Goal: Transaction & Acquisition: Register for event/course

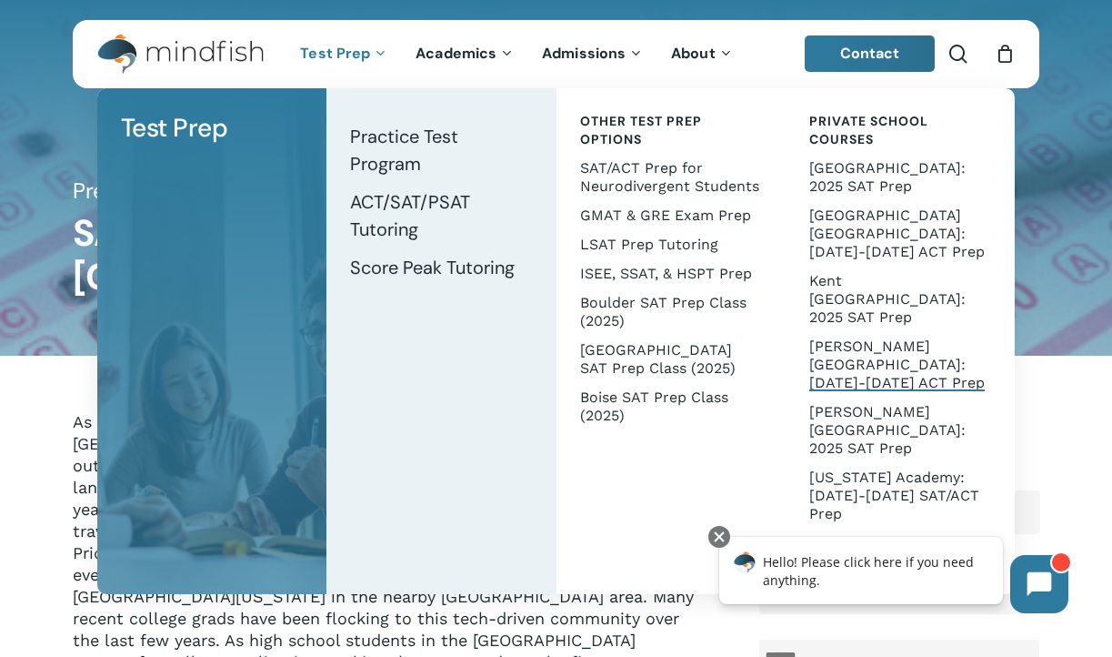
scroll to position [2, 0]
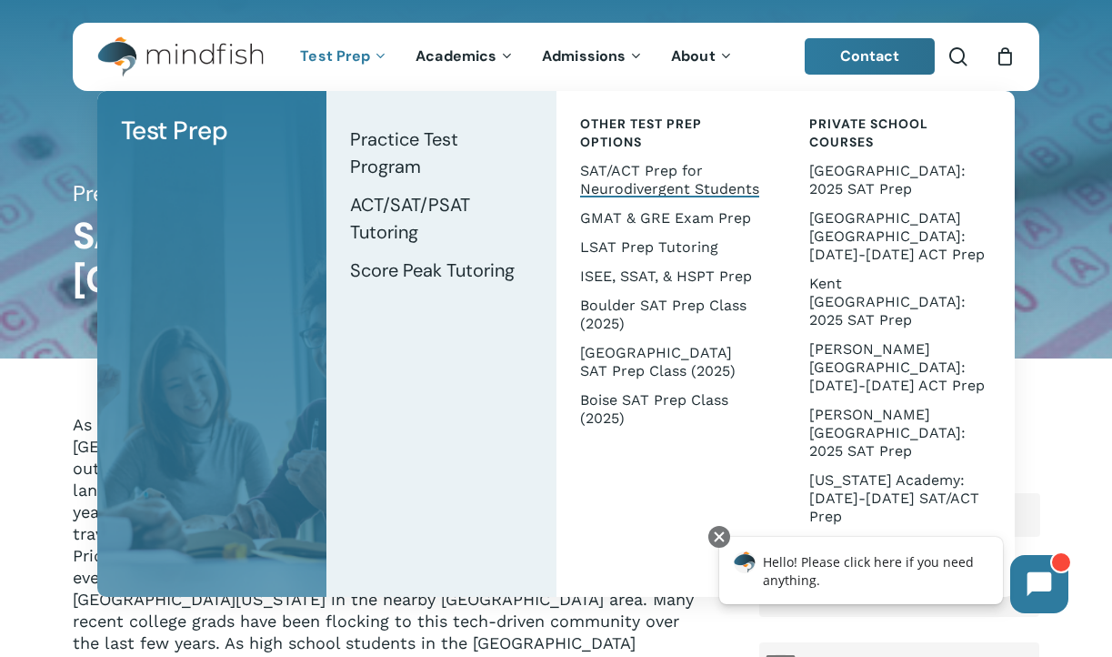
click at [654, 175] on span "SAT/ACT Prep for Neurodivergent Students" at bounding box center [669, 179] width 179 height 35
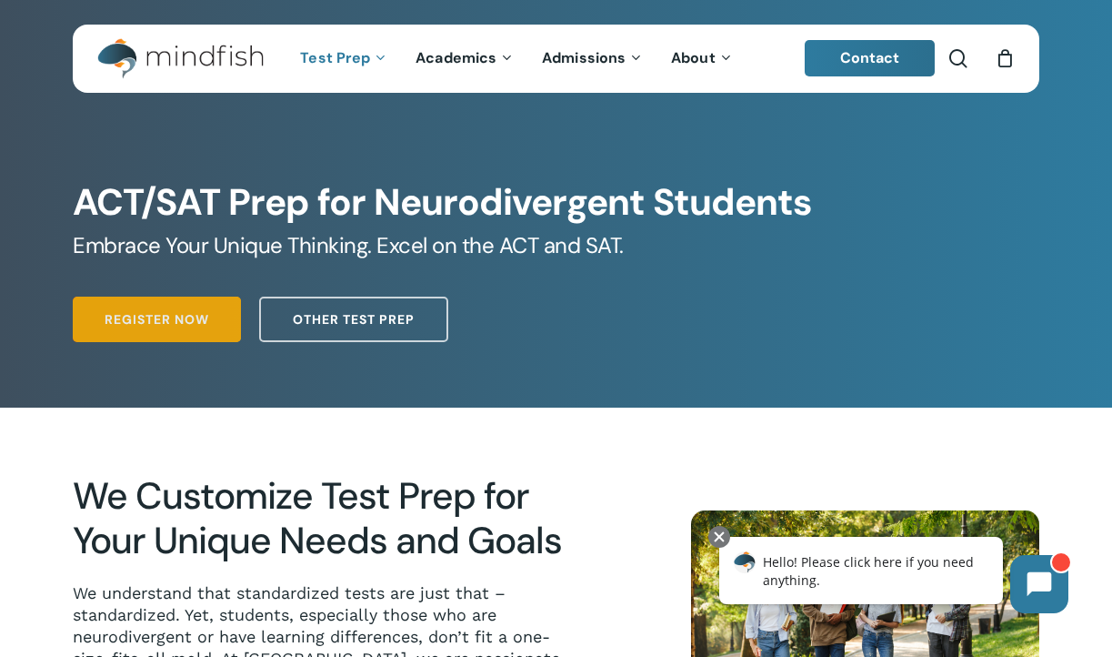
click at [148, 306] on link "Register Now" at bounding box center [157, 318] width 168 height 45
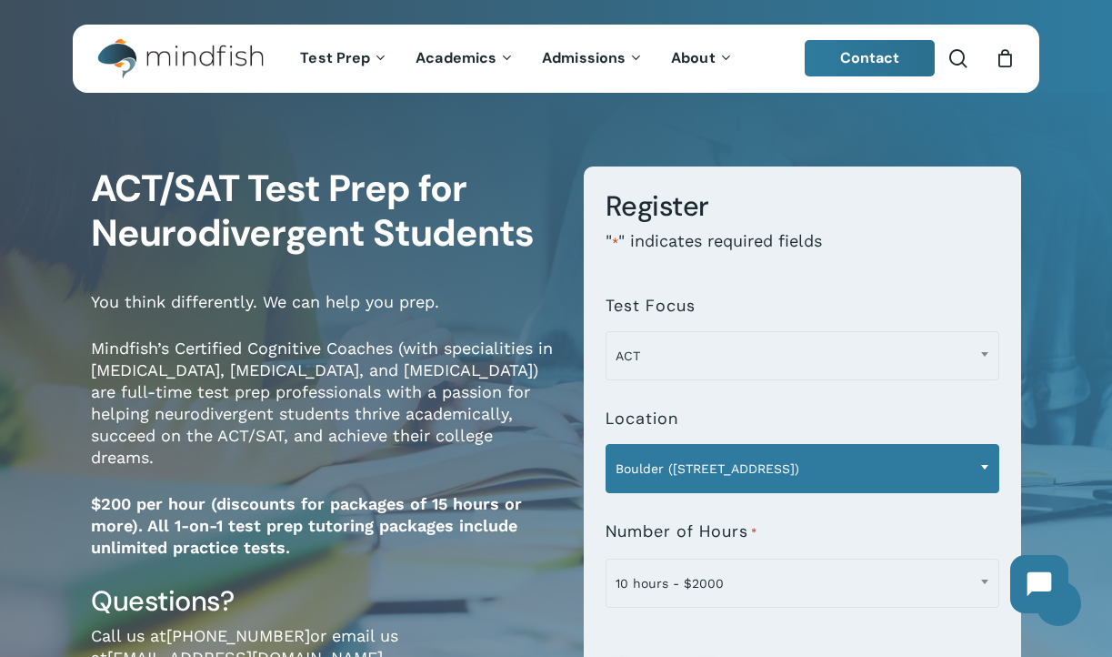
click at [752, 474] on span "Boulder (1320 Pearl St.)" at bounding box center [803, 468] width 392 height 38
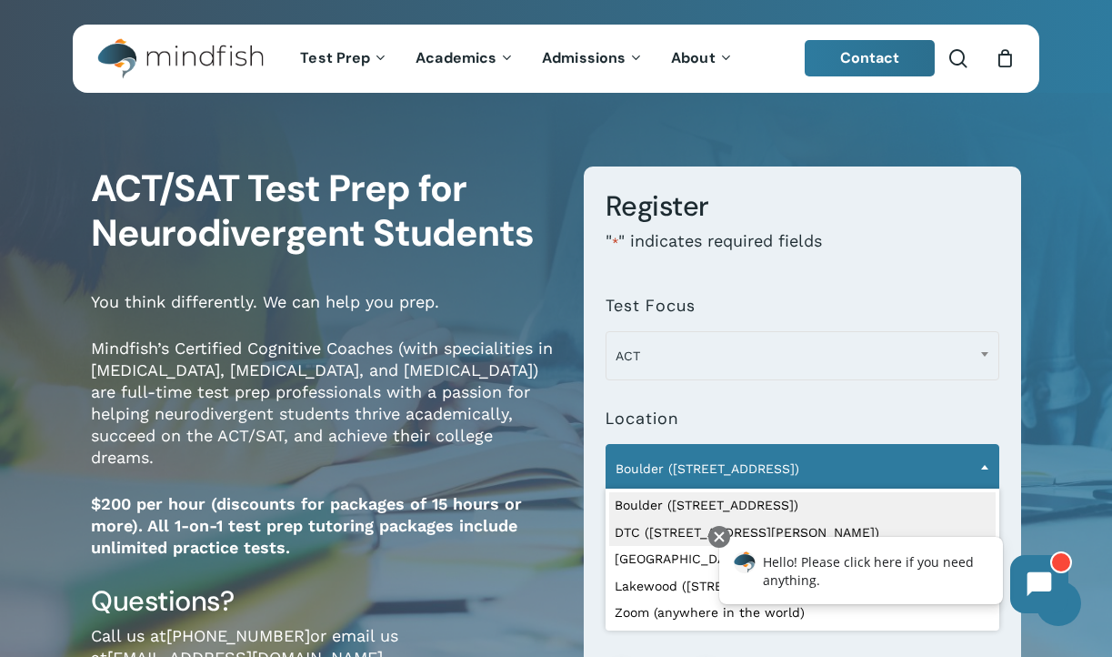
click html "Hello! Please click here if you need anything."
select select "**********"
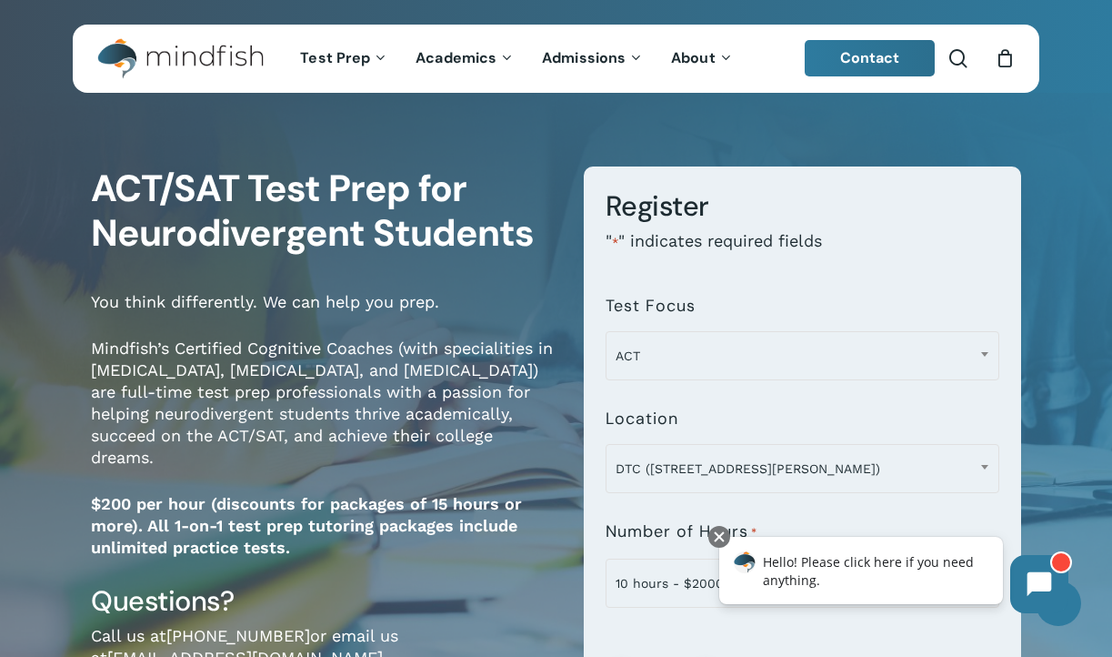
click at [1068, 503] on div "**********" at bounding box center [556, 494] width 1112 height 767
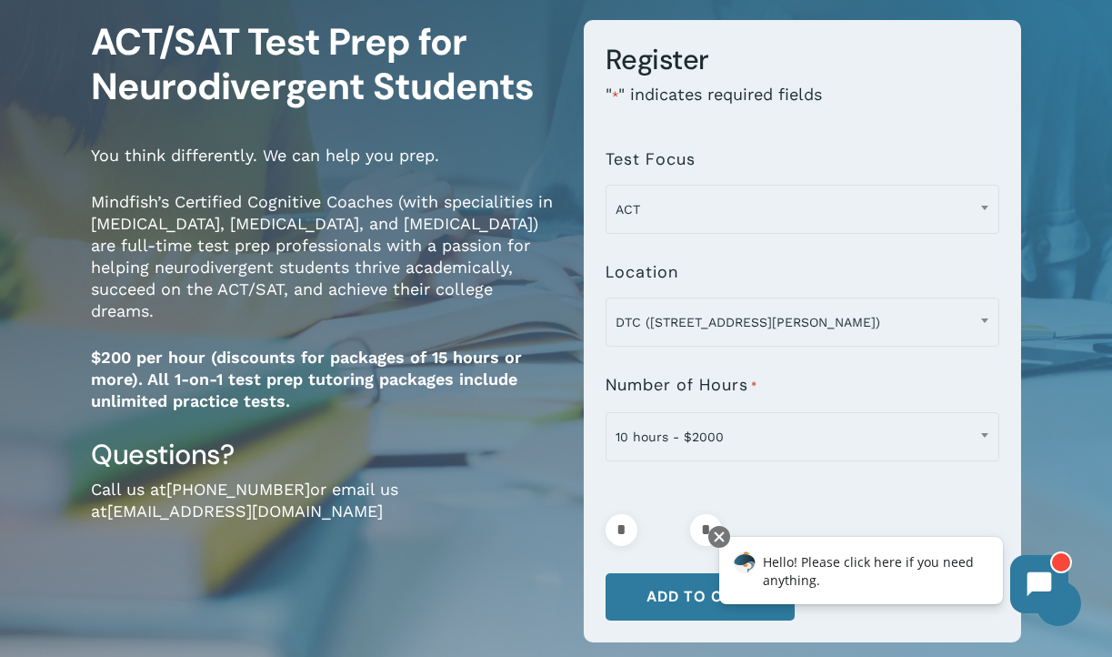
scroll to position [119, 0]
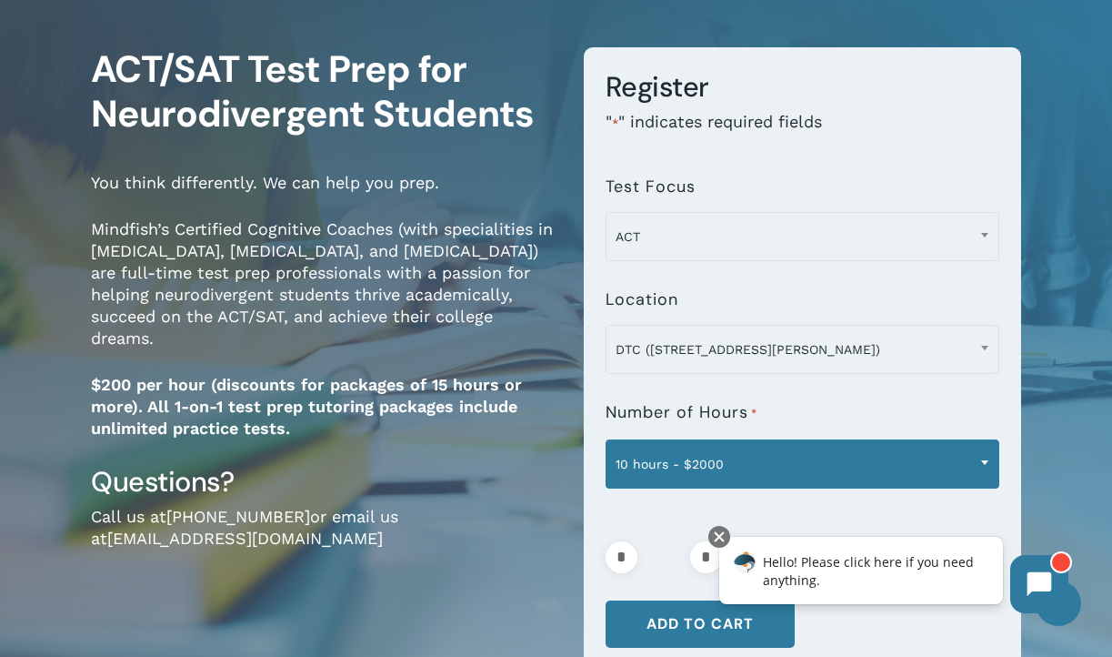
click at [977, 462] on span at bounding box center [984, 461] width 27 height 45
click at [704, 468] on span "15 hours - $2700" at bounding box center [803, 464] width 392 height 38
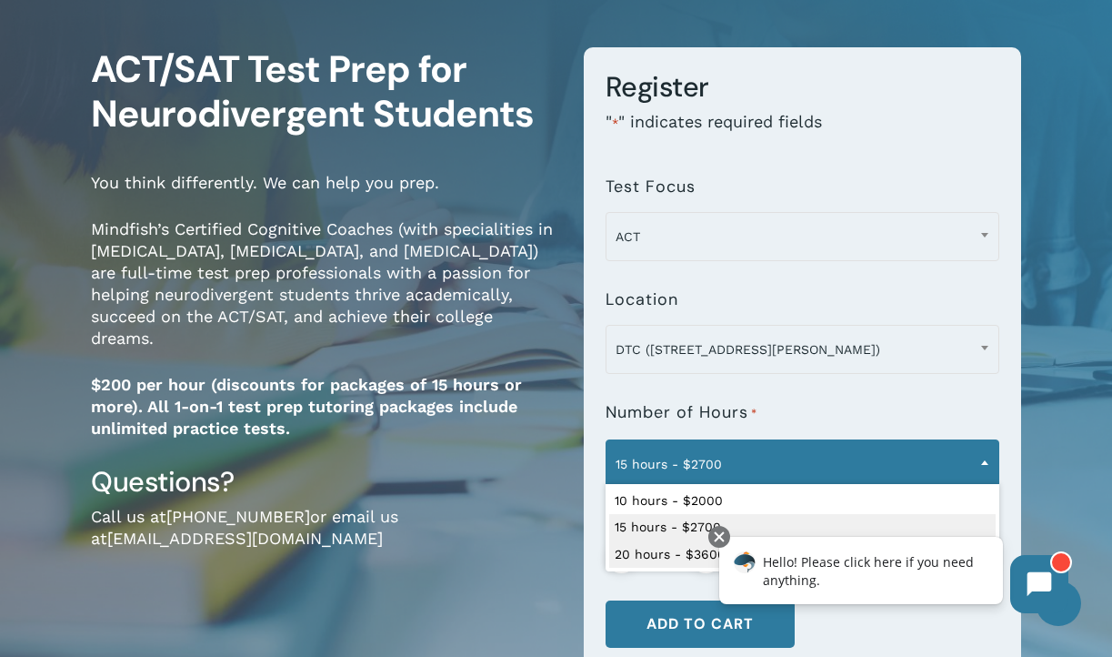
select select "**********"
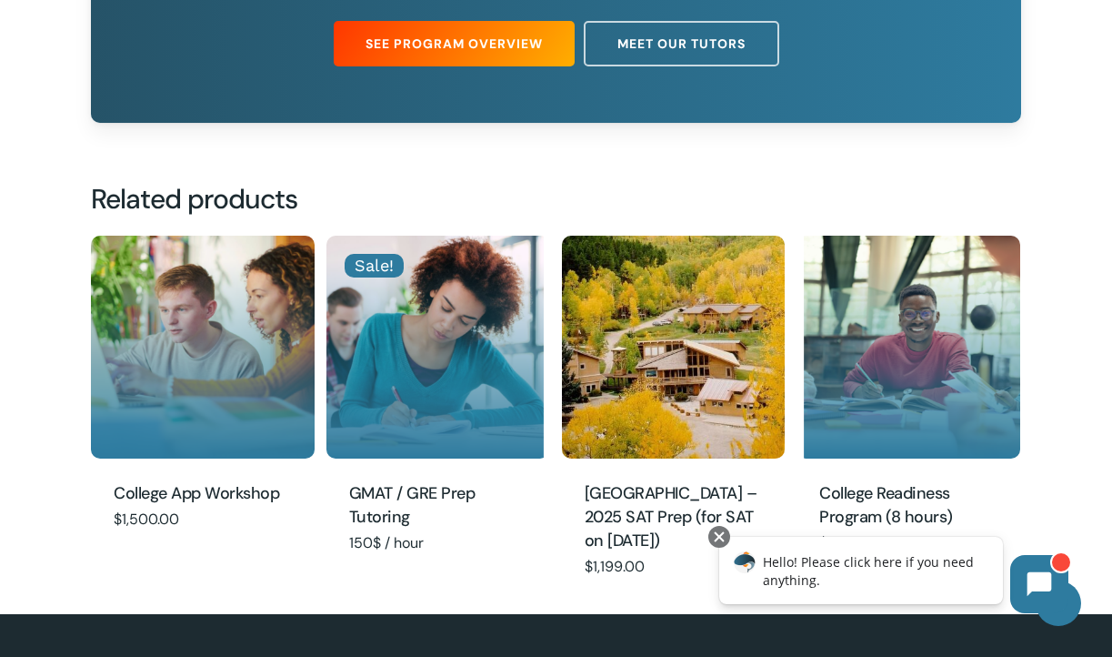
scroll to position [1522, 0]
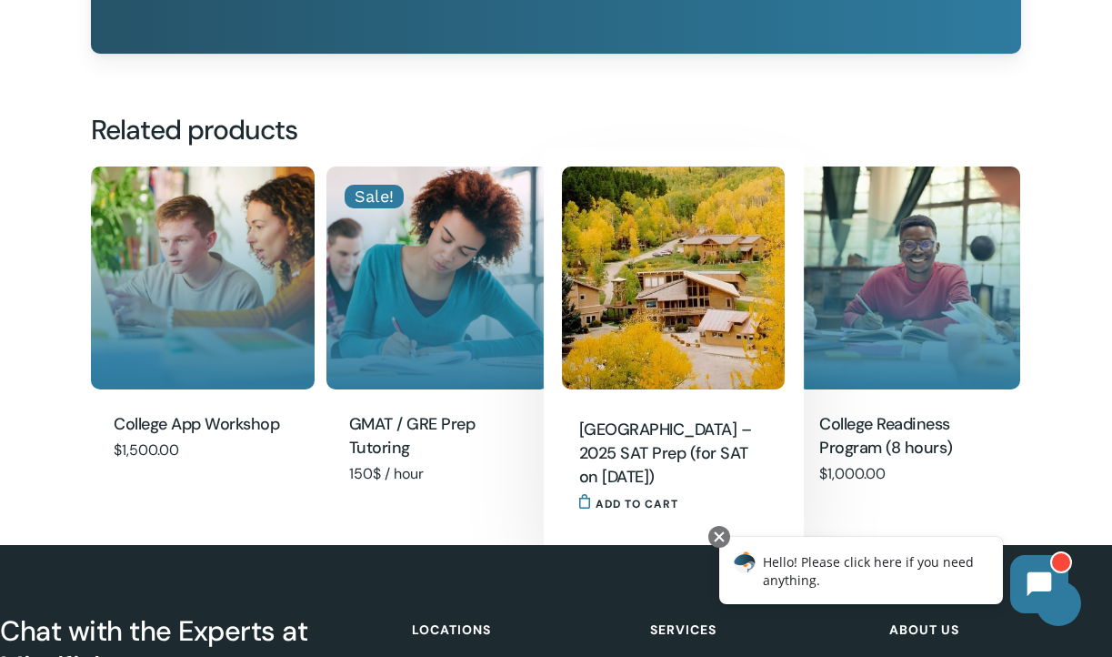
click at [632, 447] on h2 "Steamboat Mountain School – 2025 SAT Prep (for SAT on Dec. 6)" at bounding box center [668, 453] width 178 height 73
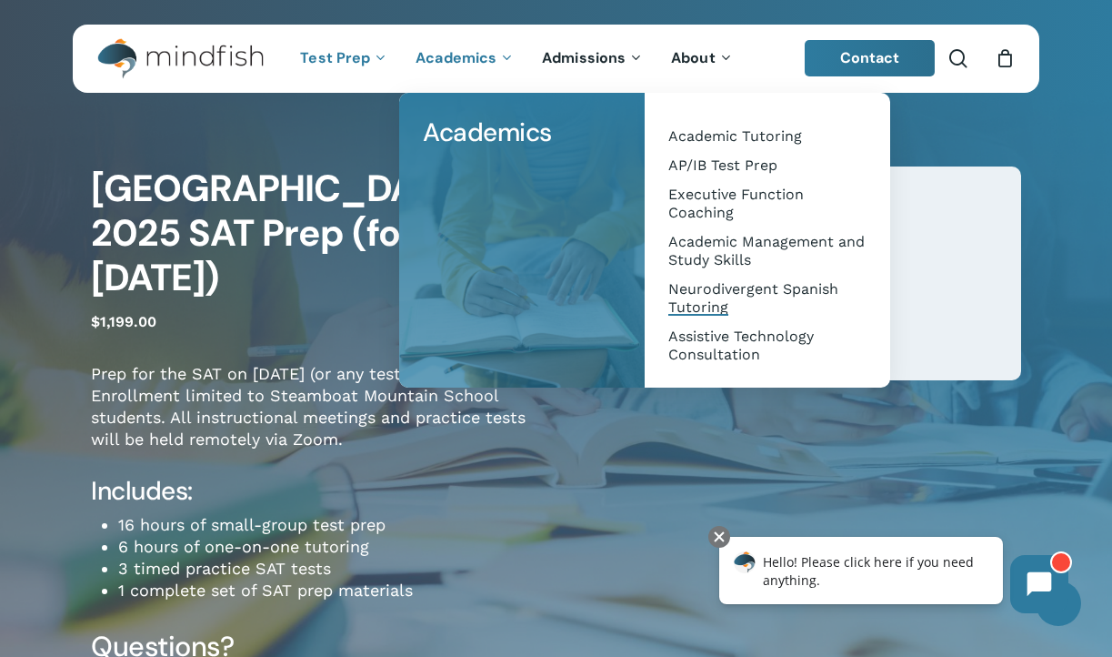
click at [748, 296] on span "Neurodivergent Spanish Tutoring" at bounding box center [753, 297] width 170 height 35
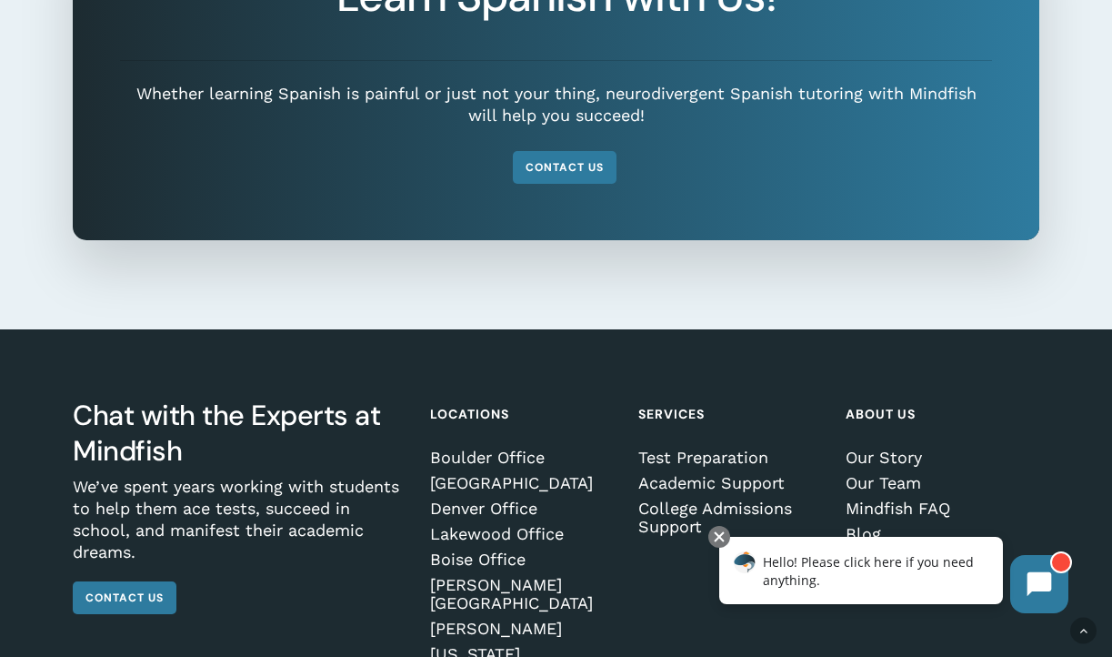
scroll to position [2807, 0]
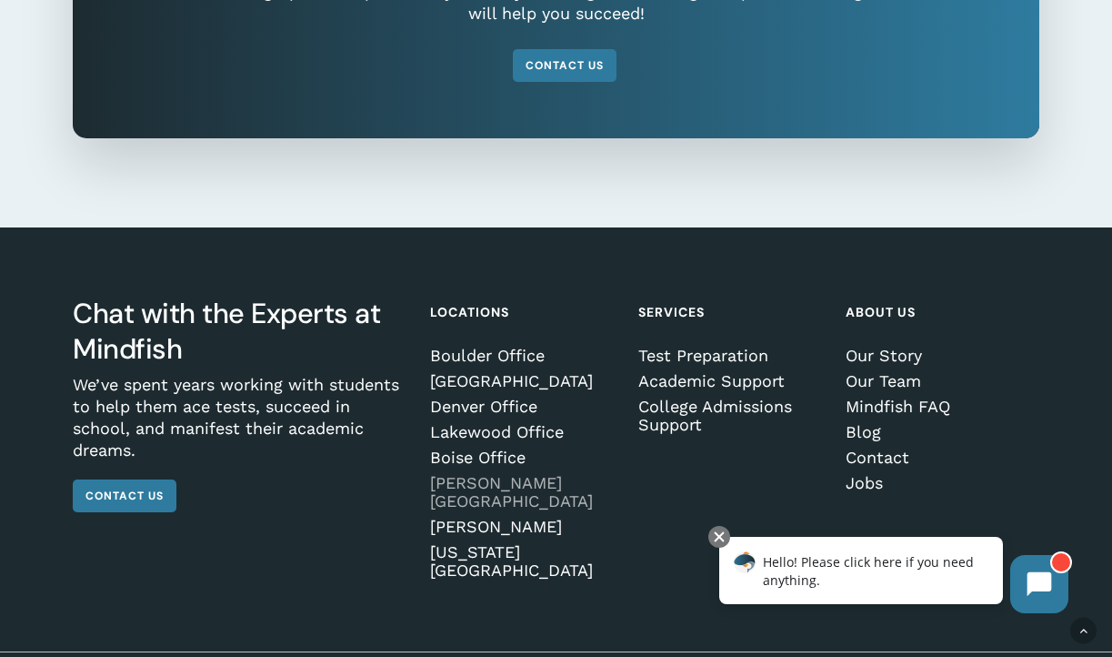
click at [479, 474] on link "[PERSON_NAME][GEOGRAPHIC_DATA]" at bounding box center [524, 492] width 188 height 36
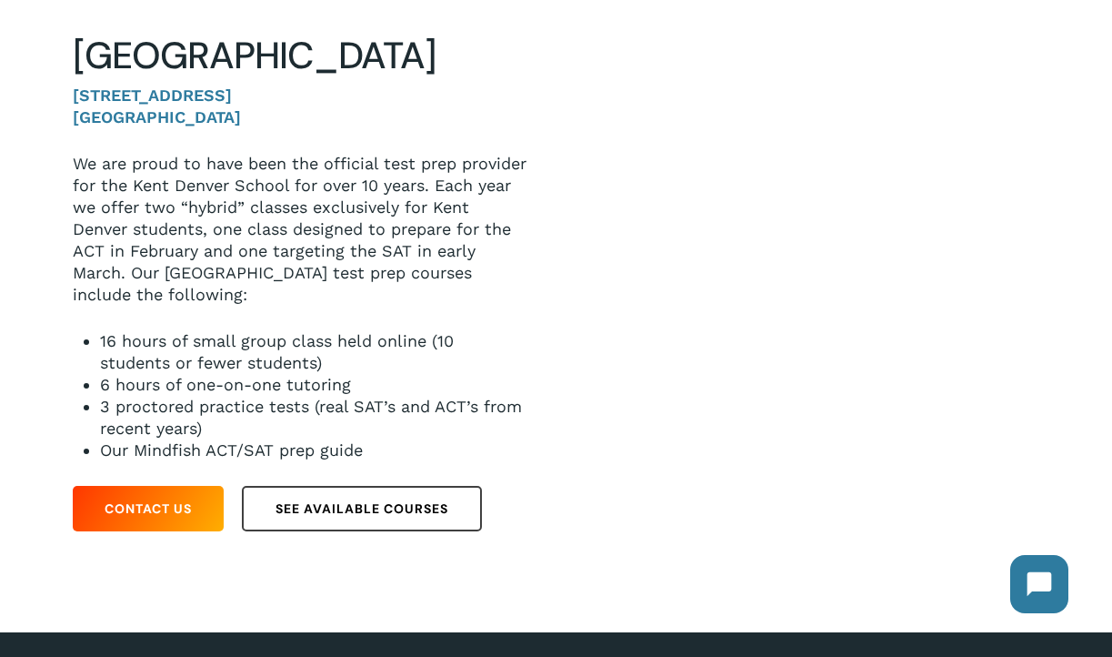
scroll to position [248, 0]
